Goal: Task Accomplishment & Management: Use online tool/utility

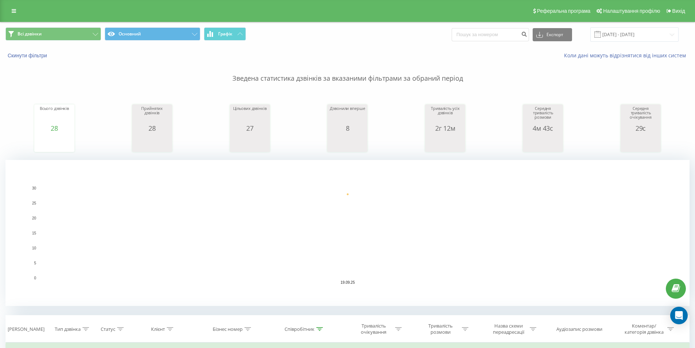
scroll to position [109, 0]
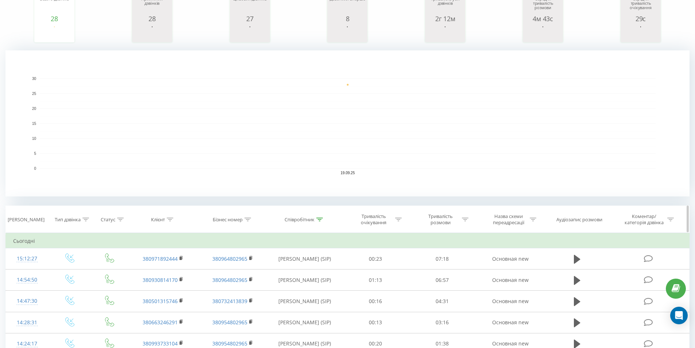
click at [322, 223] on th "Співробітник" at bounding box center [304, 219] width 75 height 27
click at [321, 219] on icon at bounding box center [319, 219] width 7 height 4
click at [290, 270] on input "понуркін" at bounding box center [305, 271] width 64 height 13
type input "єрмаченко"
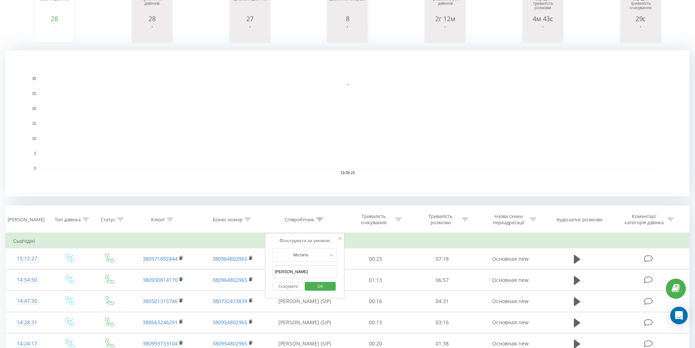
click button "OK" at bounding box center [320, 286] width 31 height 9
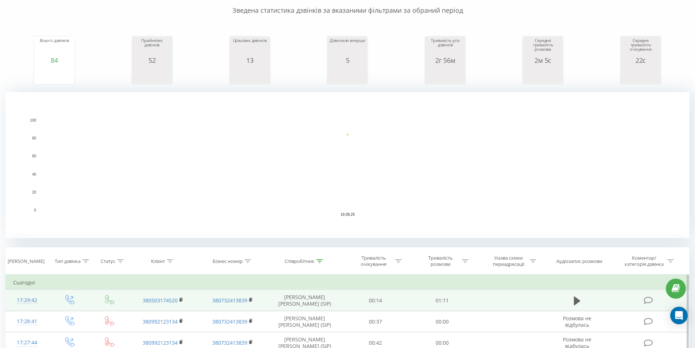
scroll to position [109, 0]
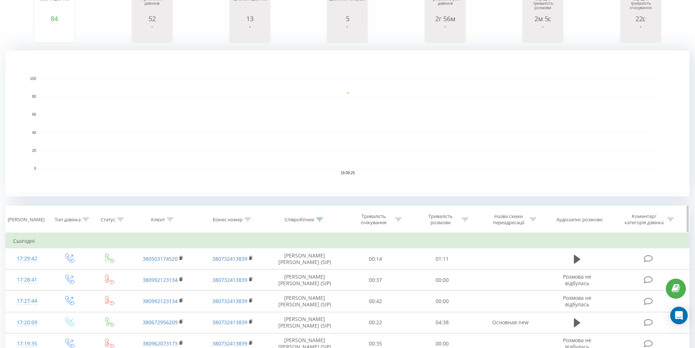
click at [320, 223] on th "Співробітник" at bounding box center [304, 219] width 75 height 27
click at [320, 222] on div at bounding box center [319, 219] width 7 height 6
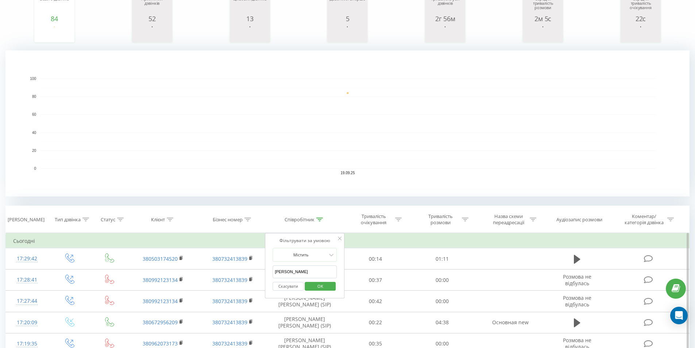
click at [311, 270] on input "єрмаченко" at bounding box center [305, 271] width 64 height 13
type input "черней"
click at [321, 285] on span "OK" at bounding box center [320, 285] width 20 height 11
